Goal: Information Seeking & Learning: Learn about a topic

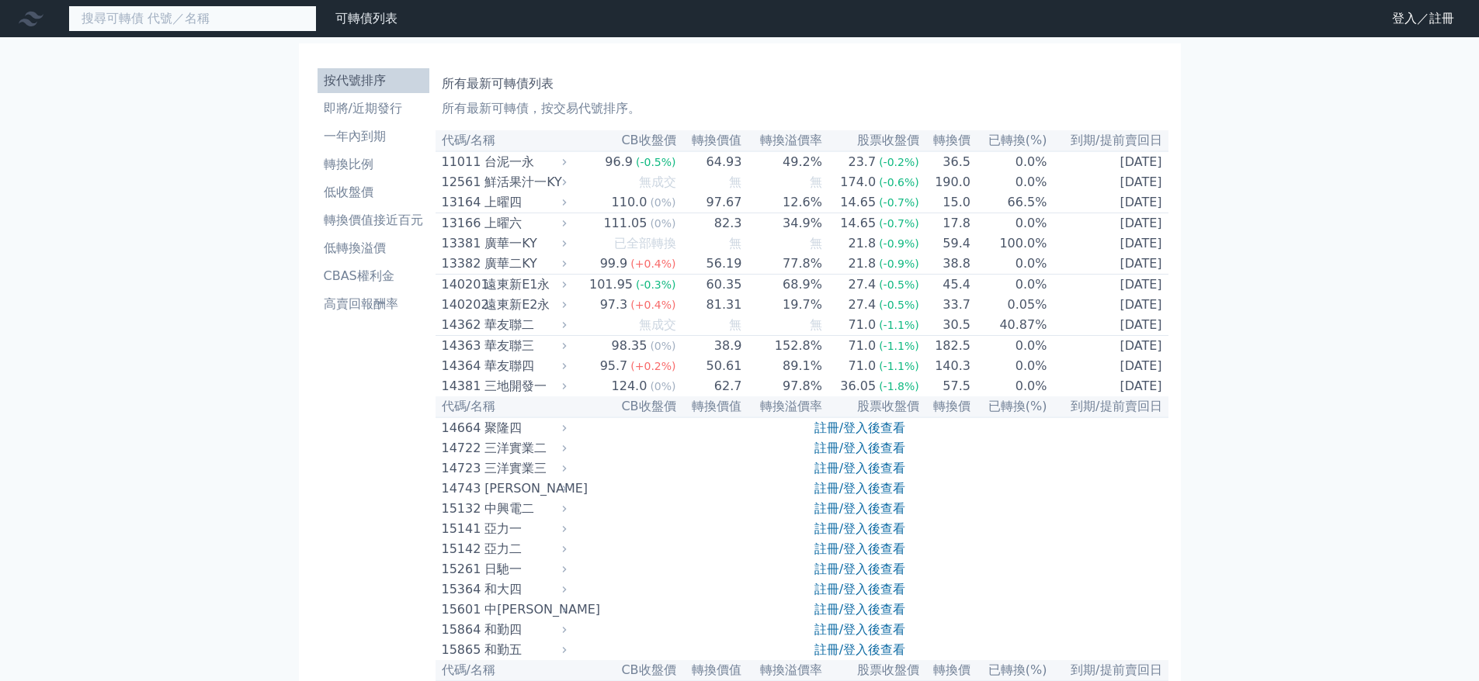
click at [217, 22] on input at bounding box center [192, 18] width 248 height 26
click at [353, 24] on link "可轉債列表" at bounding box center [366, 18] width 62 height 15
click at [0, 0] on link "財務數據" at bounding box center [0, 0] width 0 height 0
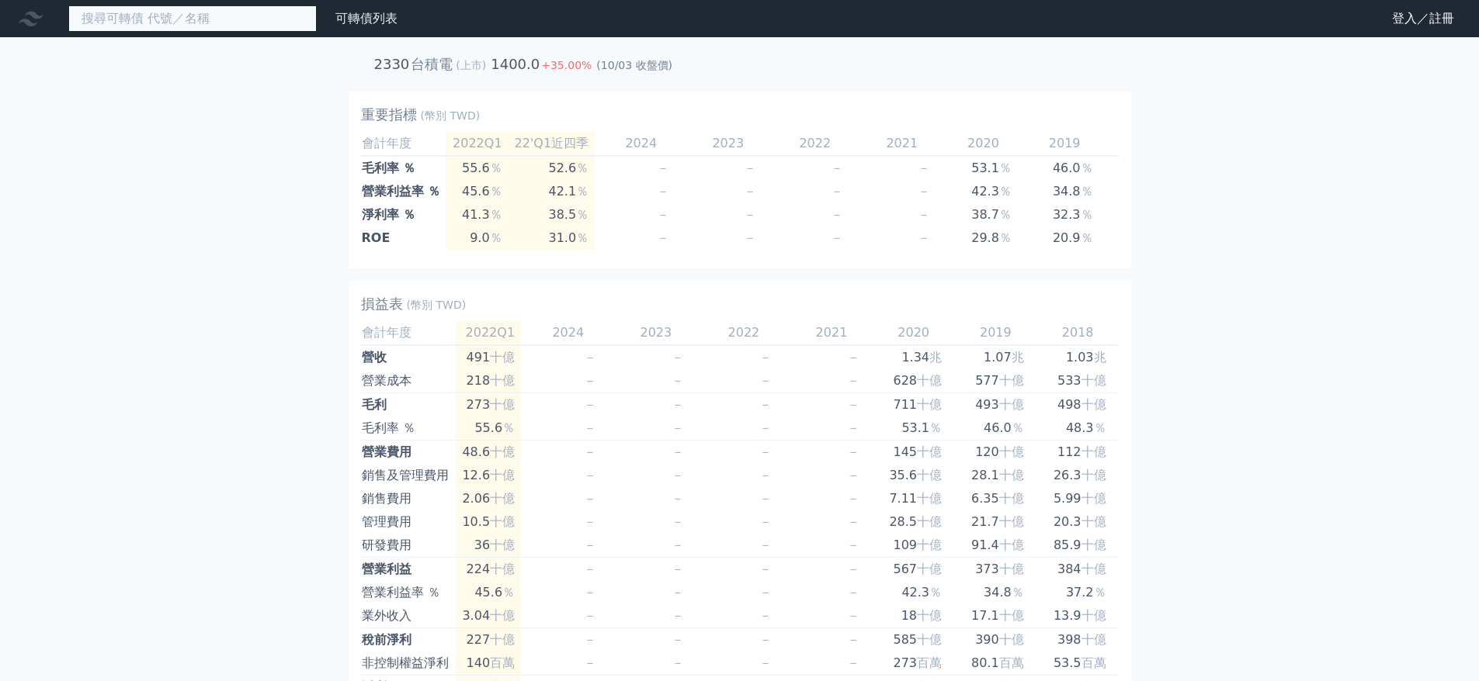
click at [173, 20] on input at bounding box center [192, 18] width 248 height 26
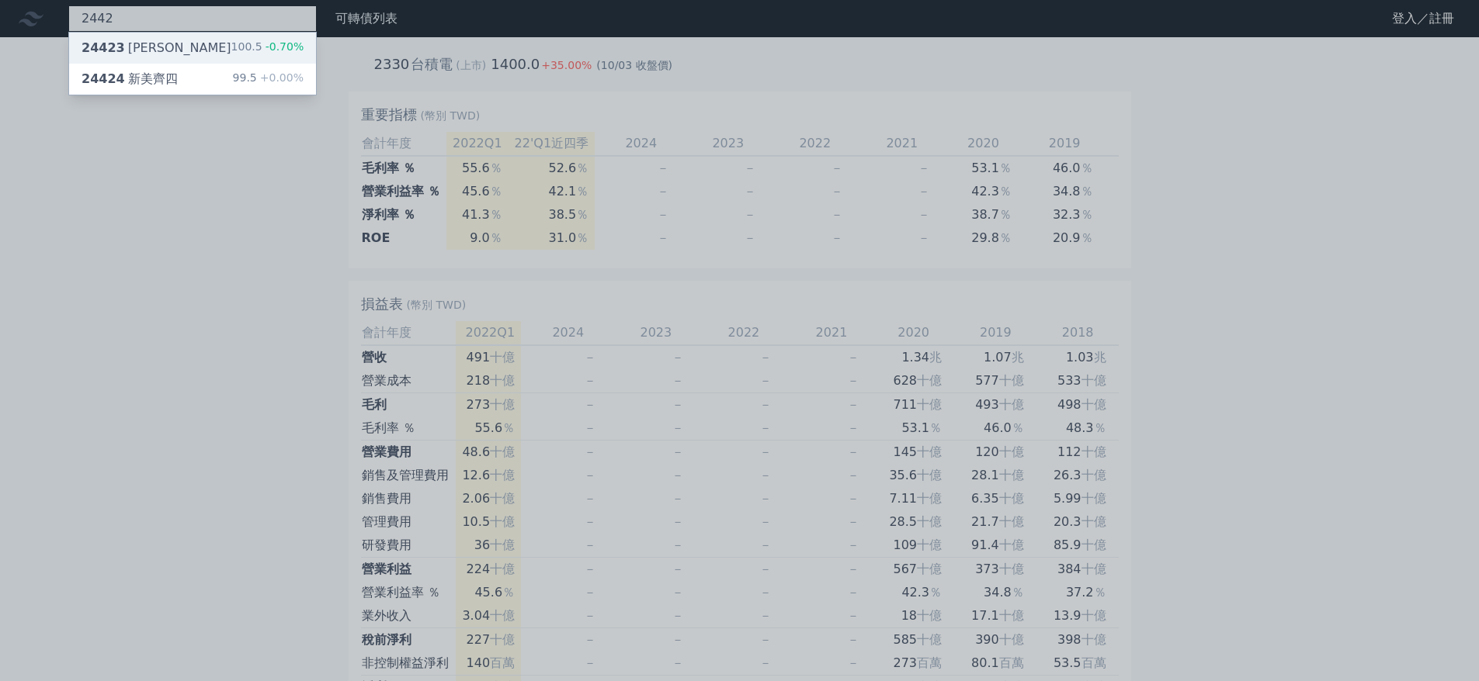
type input "2442"
click at [144, 53] on div "24423 新美齊三" at bounding box center [156, 48] width 150 height 19
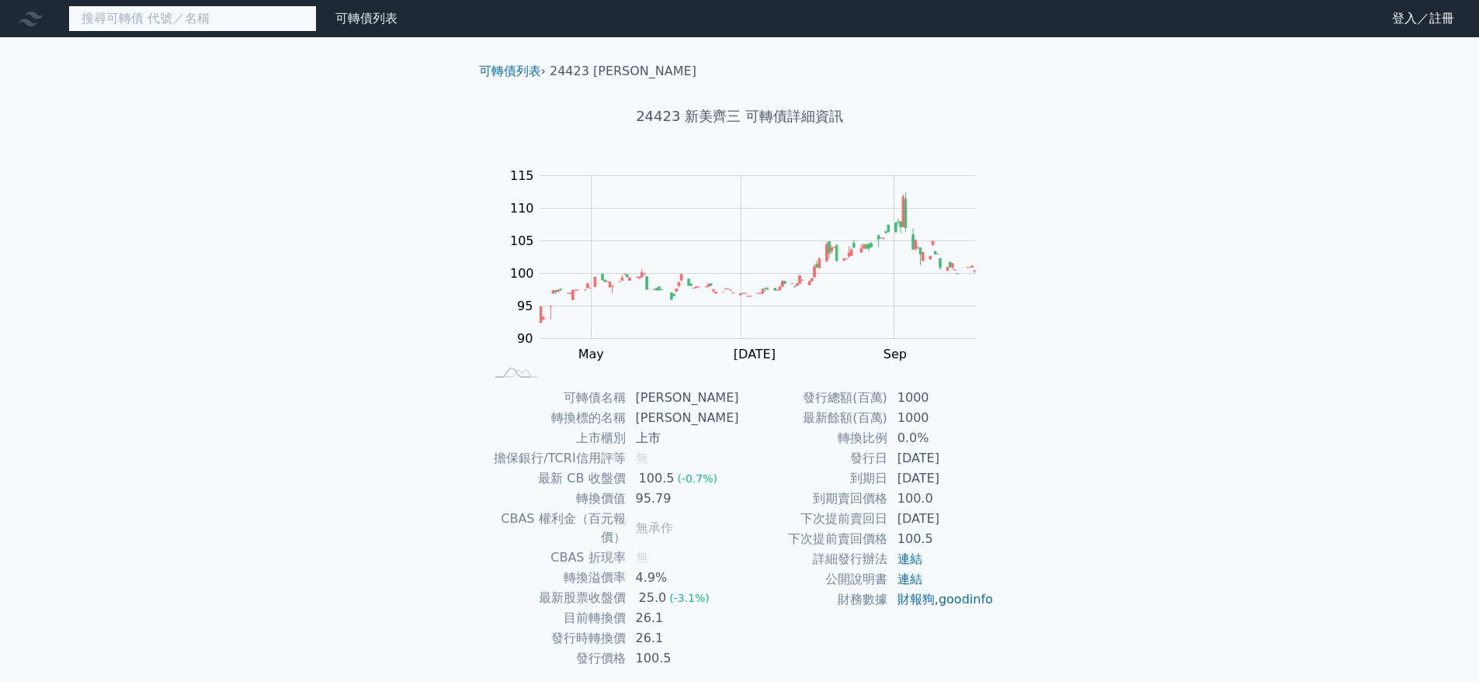
click at [195, 19] on input at bounding box center [192, 18] width 248 height 26
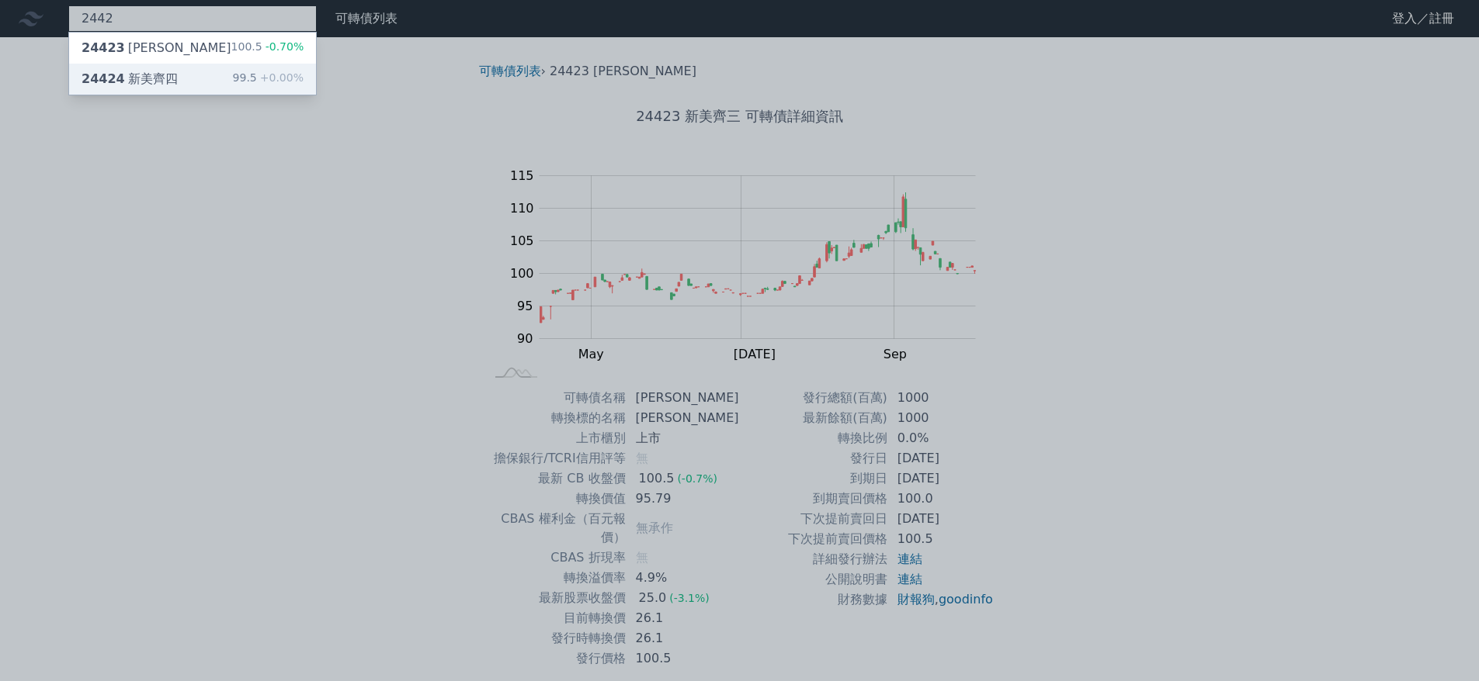
type input "2442"
click at [140, 74] on div "24424 新美齊四" at bounding box center [129, 79] width 96 height 19
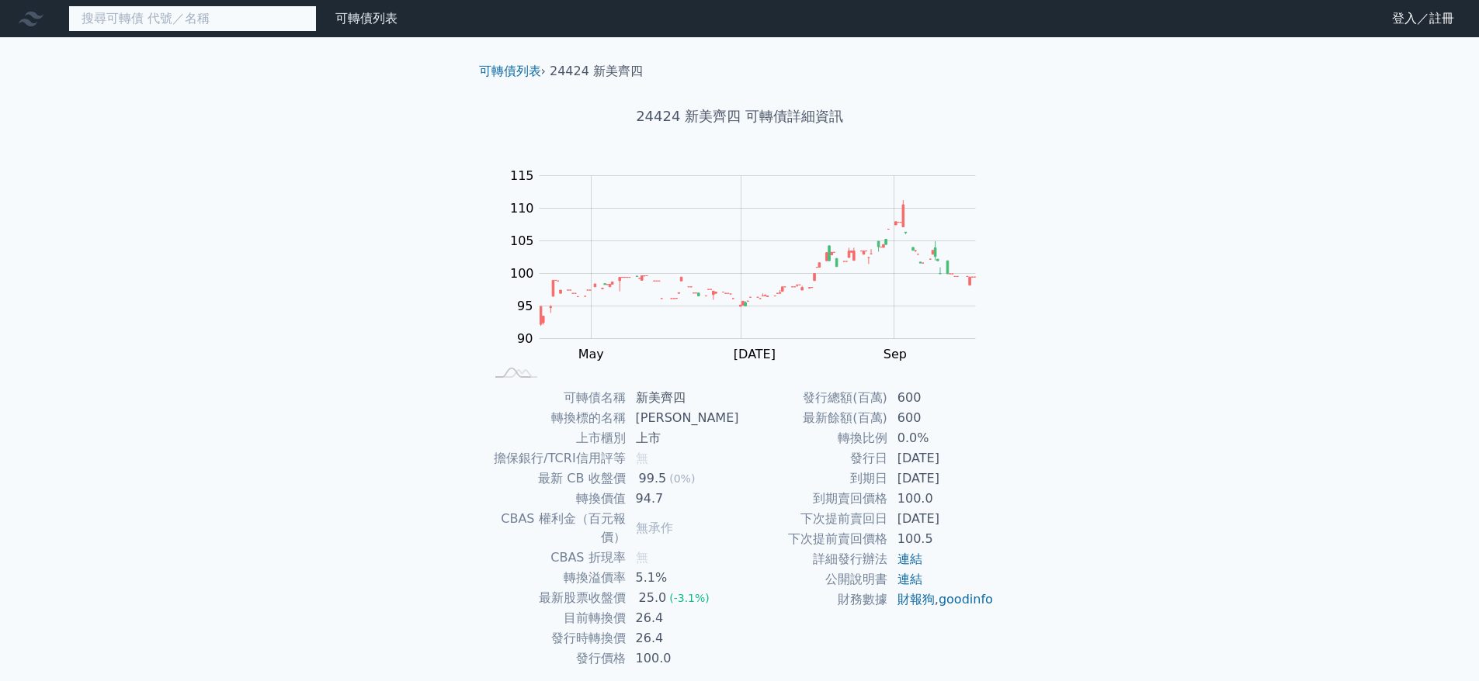
click at [176, 11] on input at bounding box center [192, 18] width 248 height 26
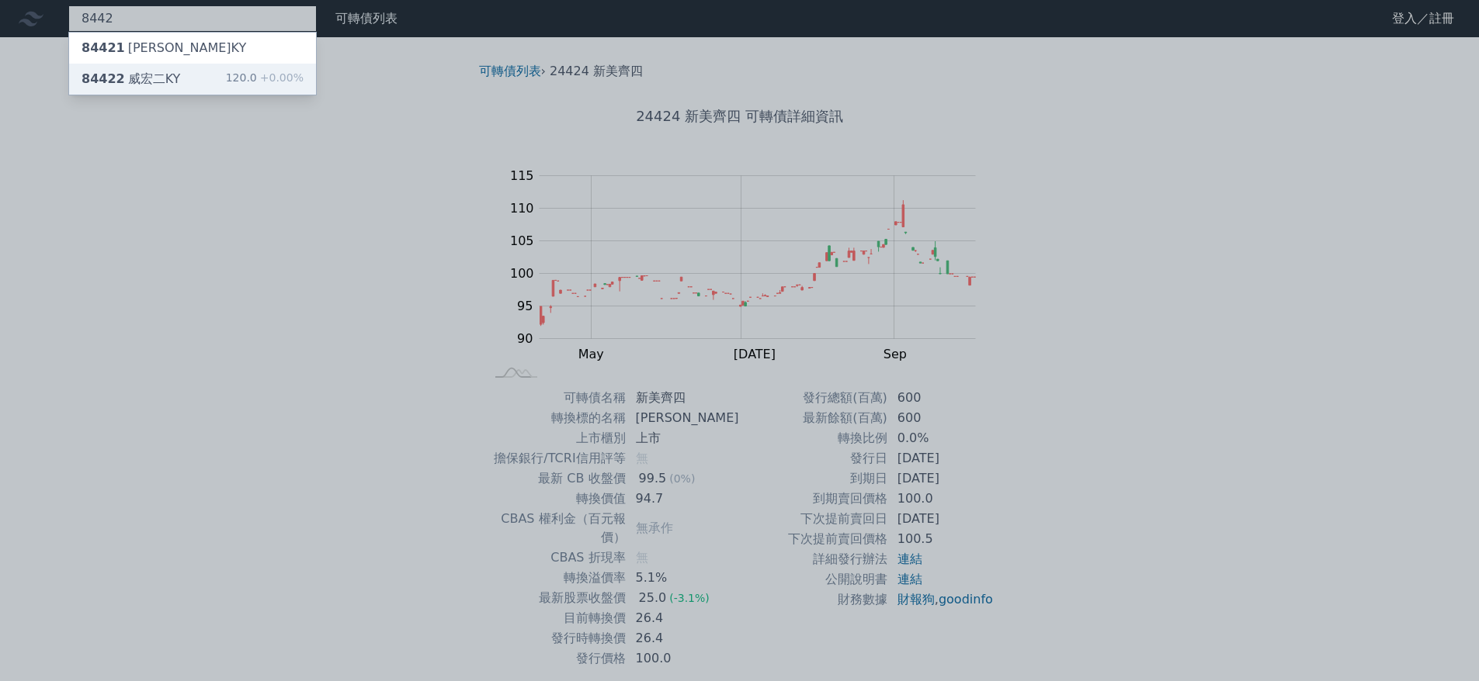
type input "8442"
click at [199, 73] on div "84422 威宏二KY 120.0 +0.00%" at bounding box center [192, 79] width 247 height 31
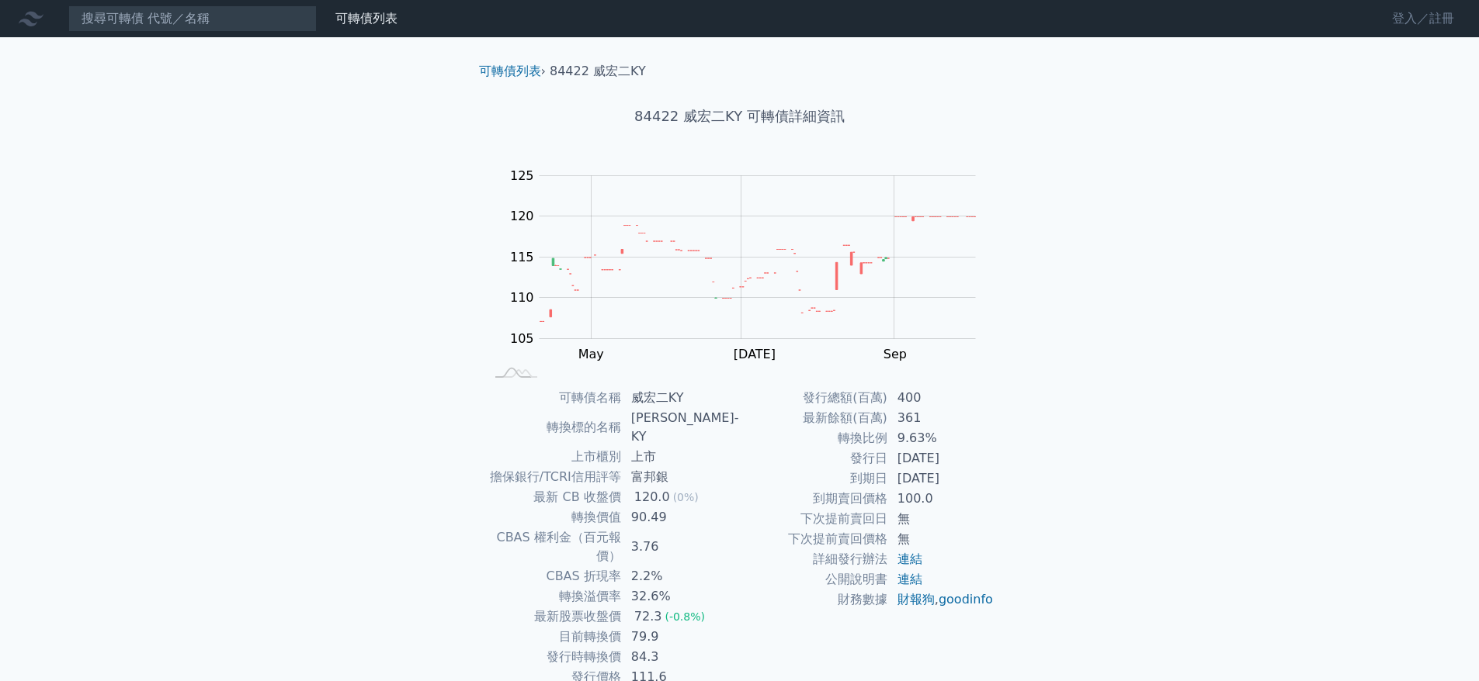
click at [1412, 16] on link "登入／註冊" at bounding box center [1422, 18] width 87 height 25
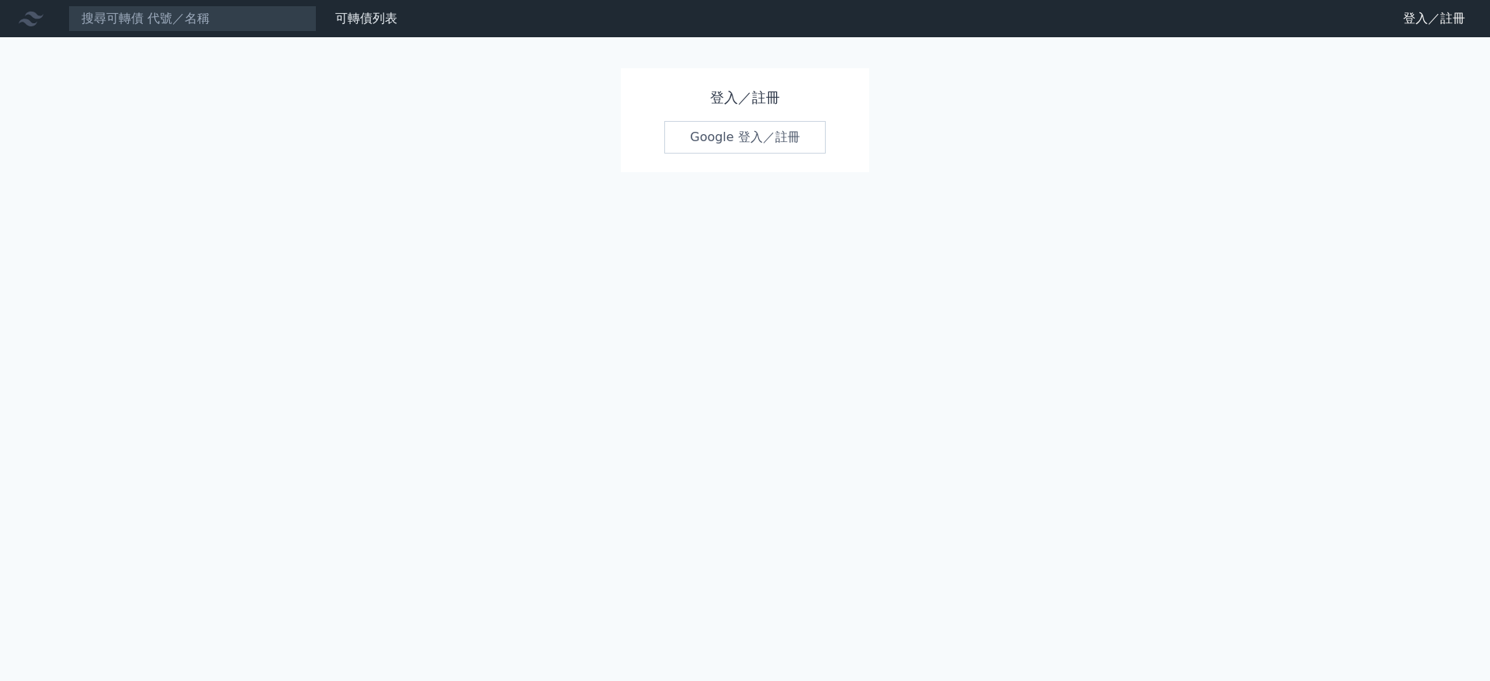
click at [748, 136] on link "Google 登入／註冊" at bounding box center [744, 137] width 161 height 33
click at [729, 136] on link "Google 登入／註冊" at bounding box center [744, 137] width 161 height 33
click at [32, 21] on icon at bounding box center [31, 18] width 25 height 25
click at [363, 23] on link "可轉債列表" at bounding box center [366, 18] width 62 height 15
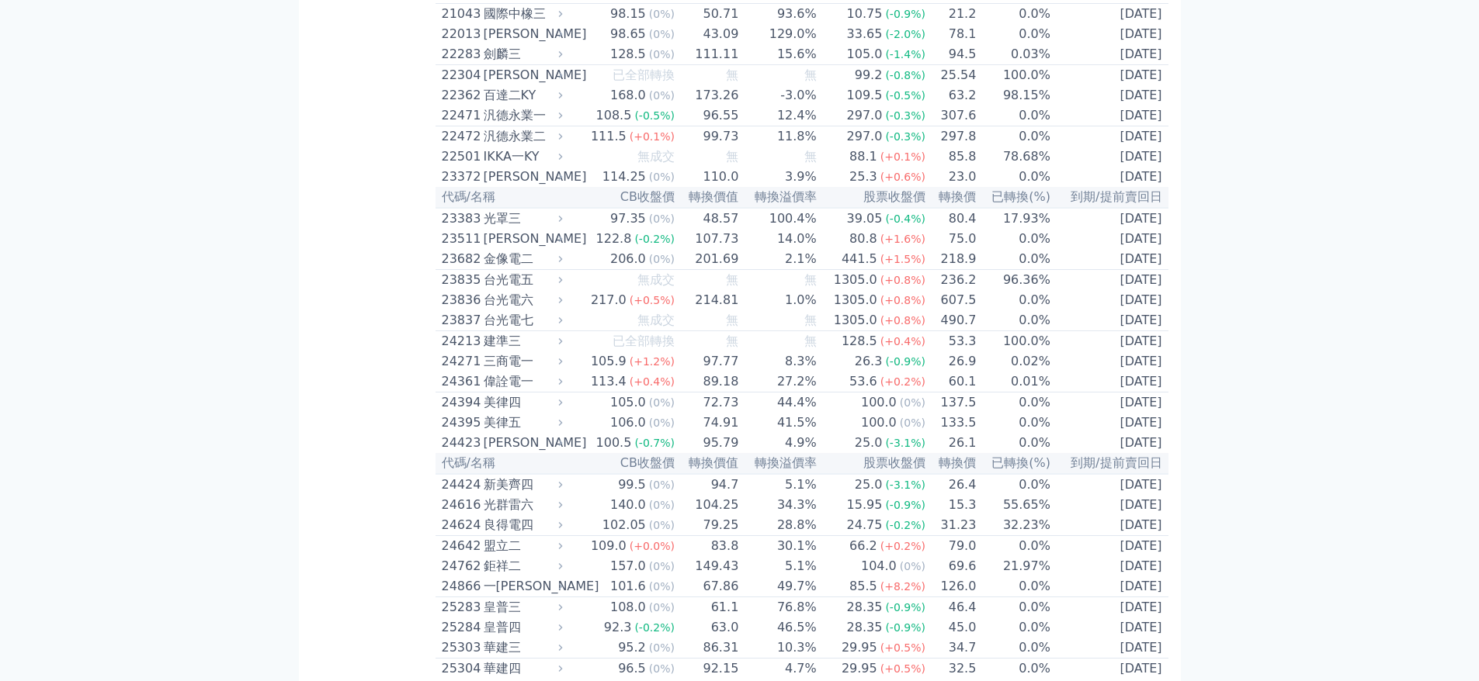
scroll to position [1009, 0]
